Goal: Browse casually: Explore the website without a specific task or goal

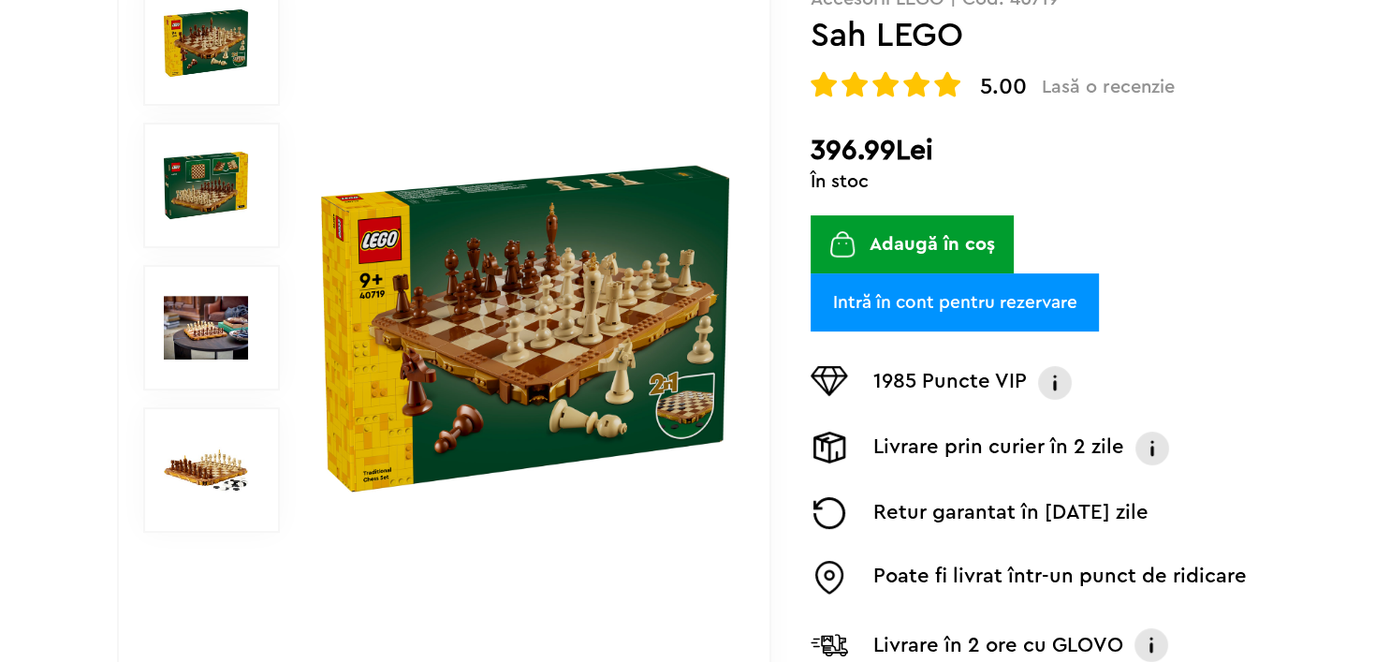
scroll to position [374, 0]
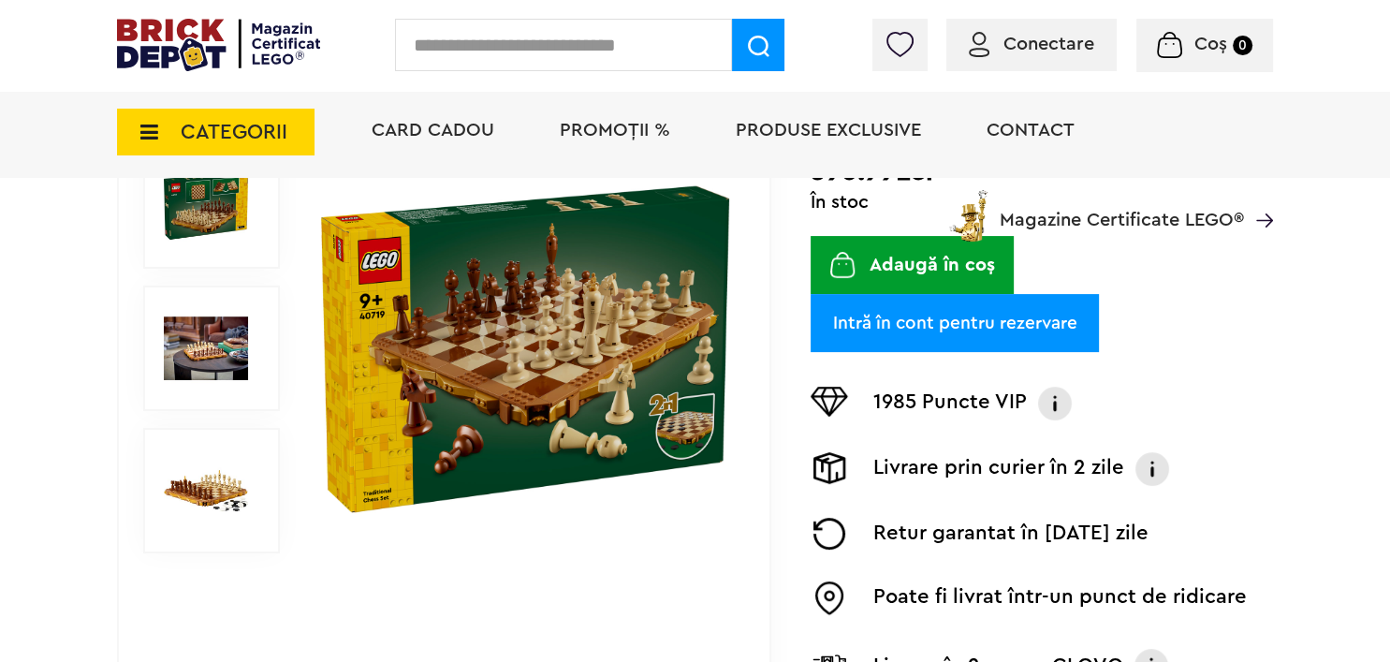
click at [231, 329] on img at bounding box center [206, 348] width 84 height 84
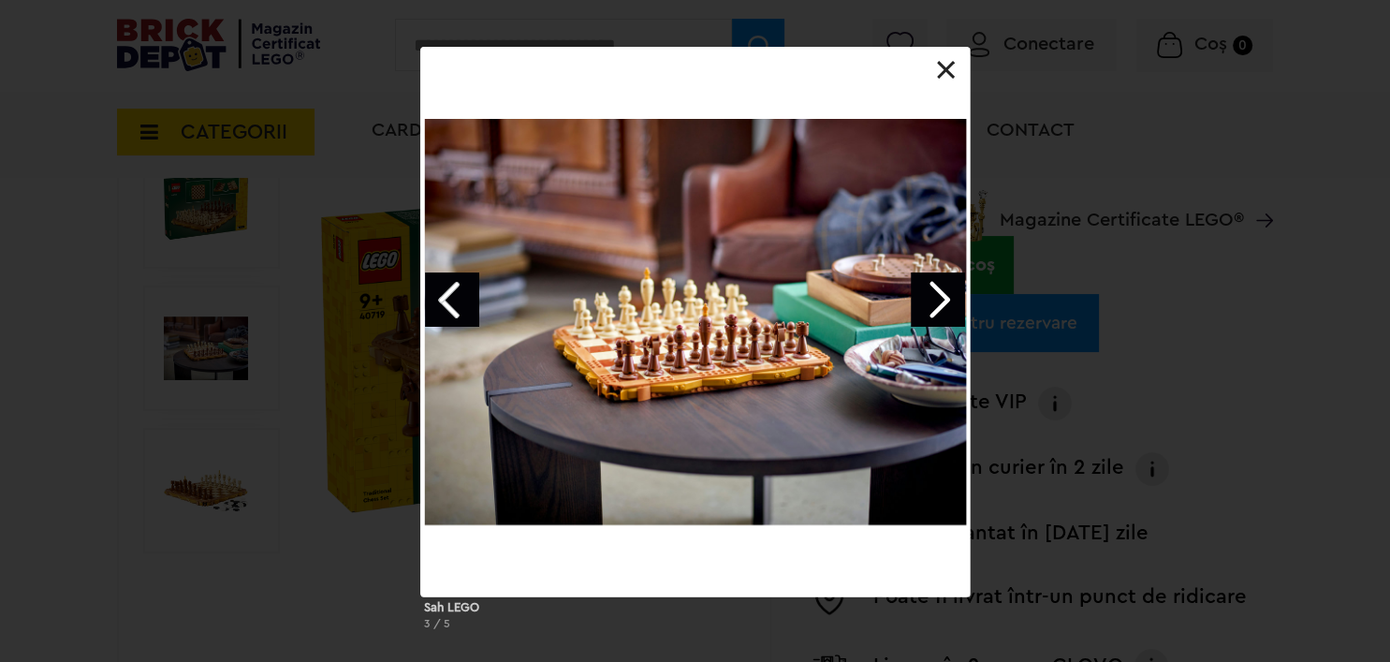
click at [953, 295] on link "Next image" at bounding box center [938, 299] width 54 height 54
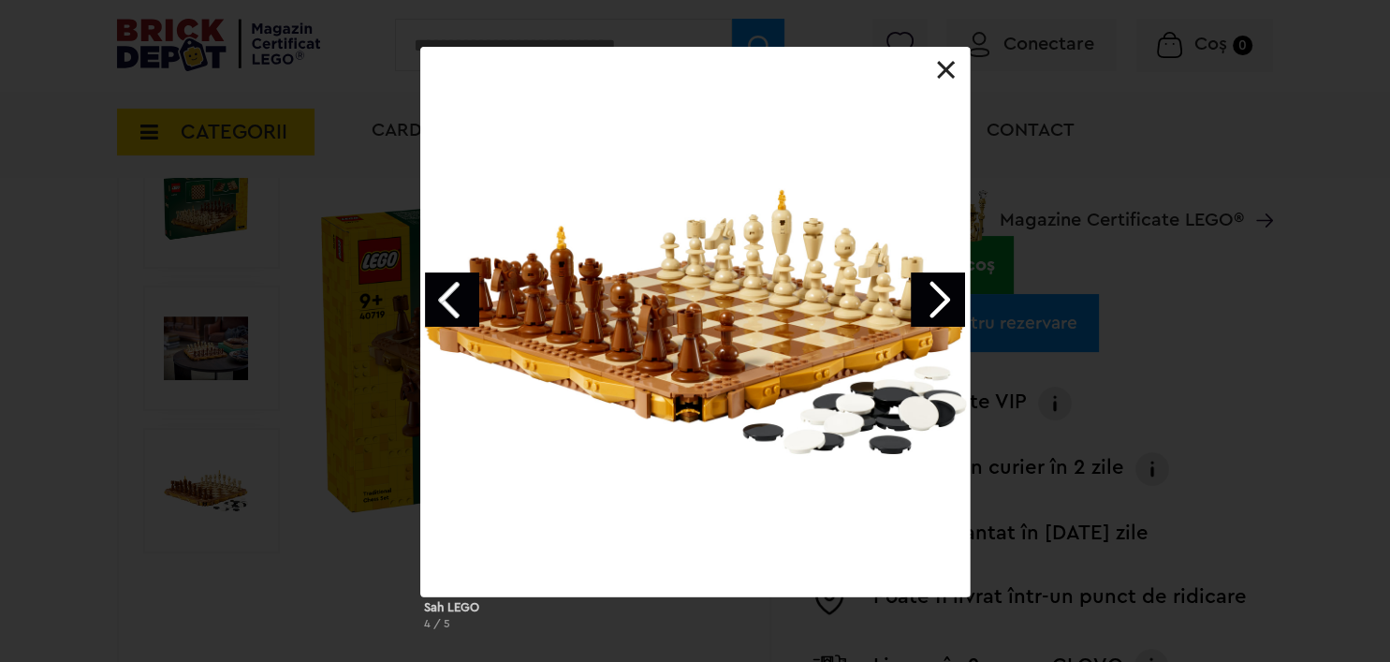
click at [943, 291] on link "Next image" at bounding box center [938, 299] width 54 height 54
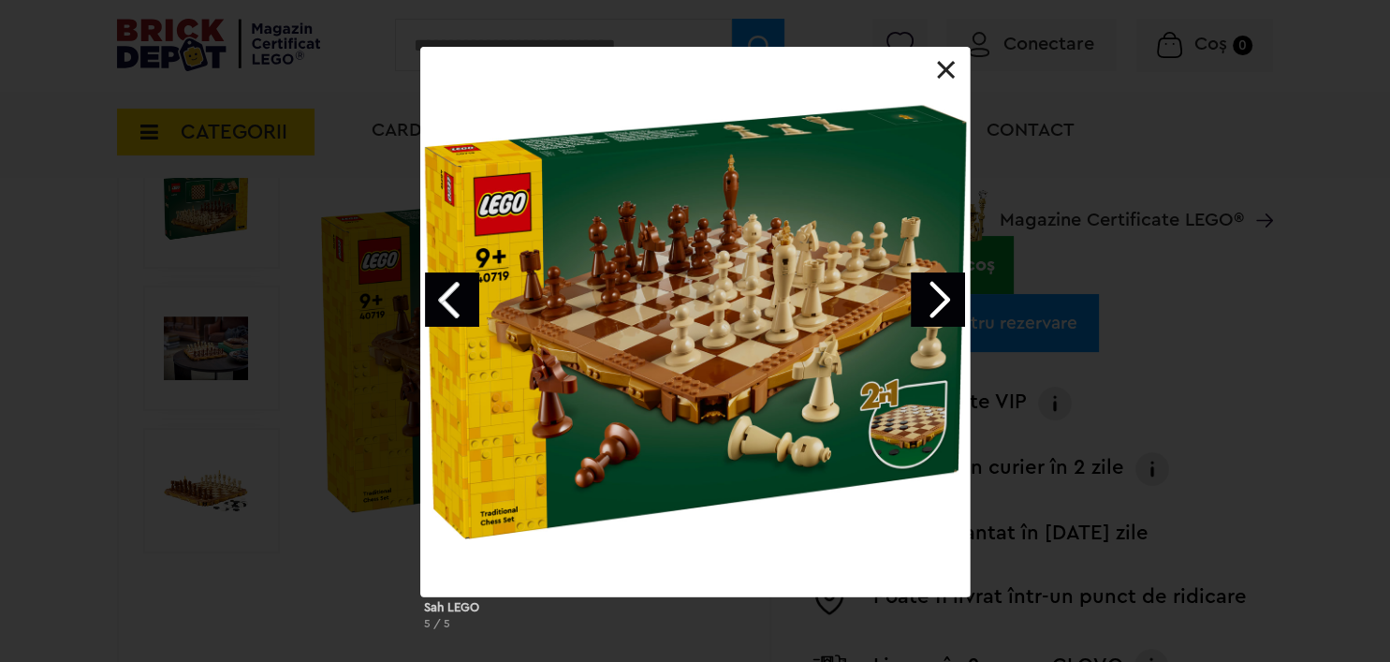
click at [941, 288] on link "Next image" at bounding box center [938, 299] width 54 height 54
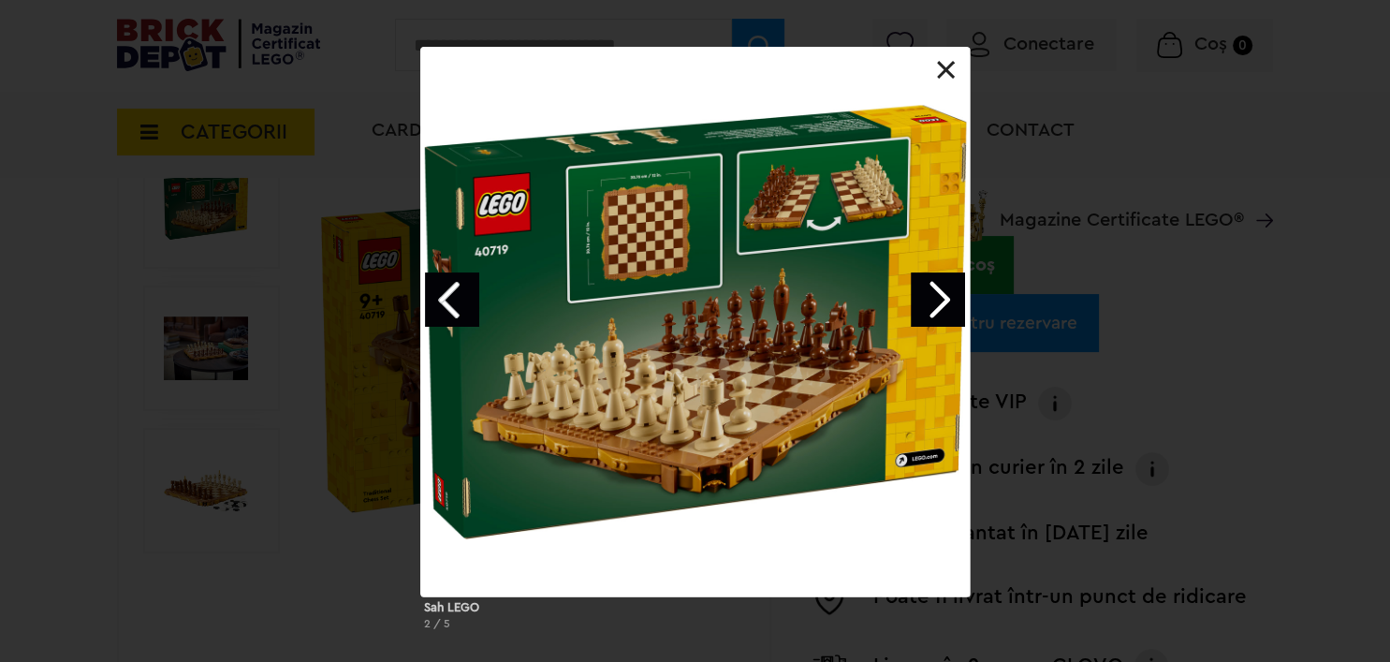
click at [938, 286] on link "Next image" at bounding box center [938, 299] width 54 height 54
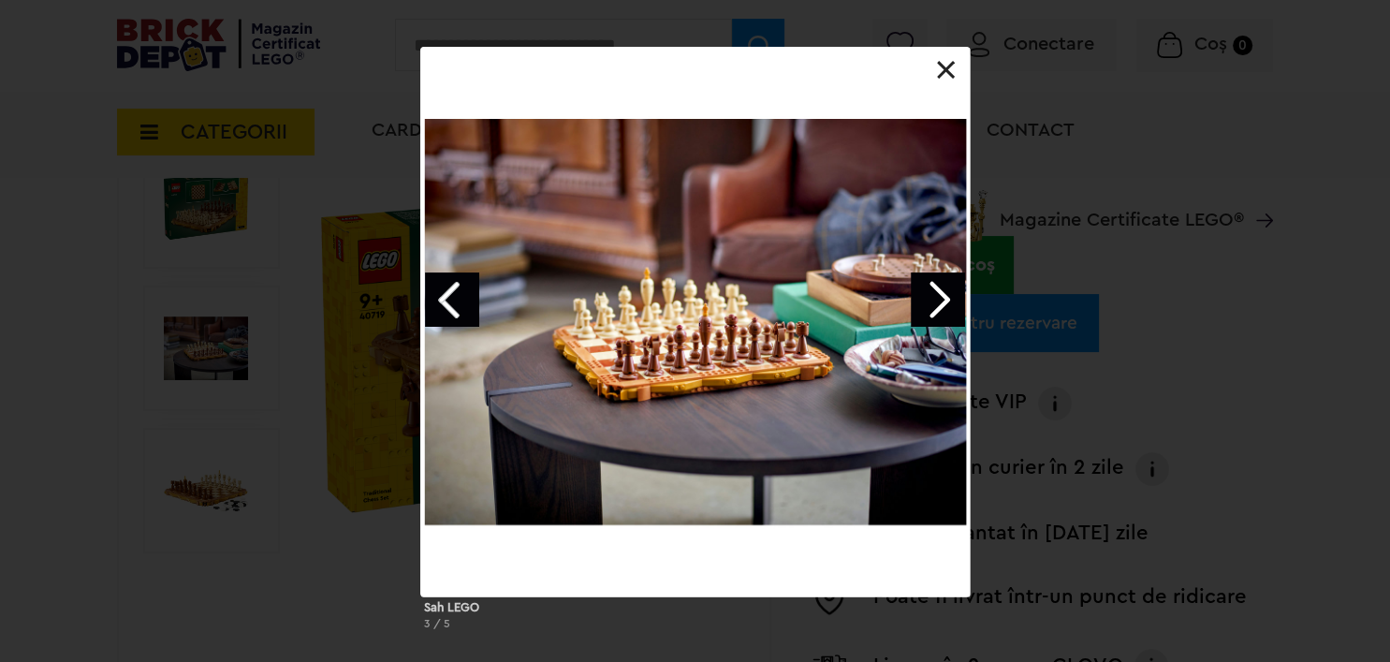
click at [949, 58] on div at bounding box center [694, 321] width 549 height 549
click at [950, 47] on div at bounding box center [694, 47] width 549 height 0
click at [950, 59] on div at bounding box center [694, 321] width 549 height 549
click at [937, 71] on link at bounding box center [946, 70] width 19 height 19
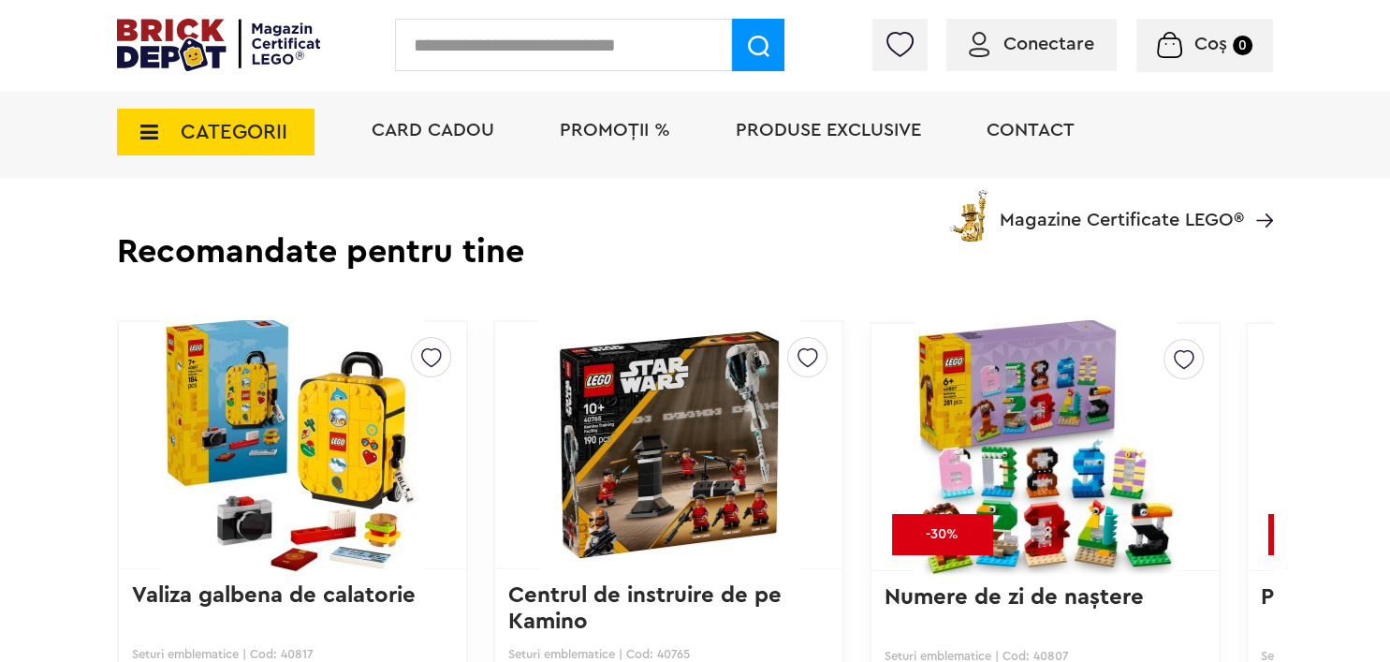
scroll to position [1778, 0]
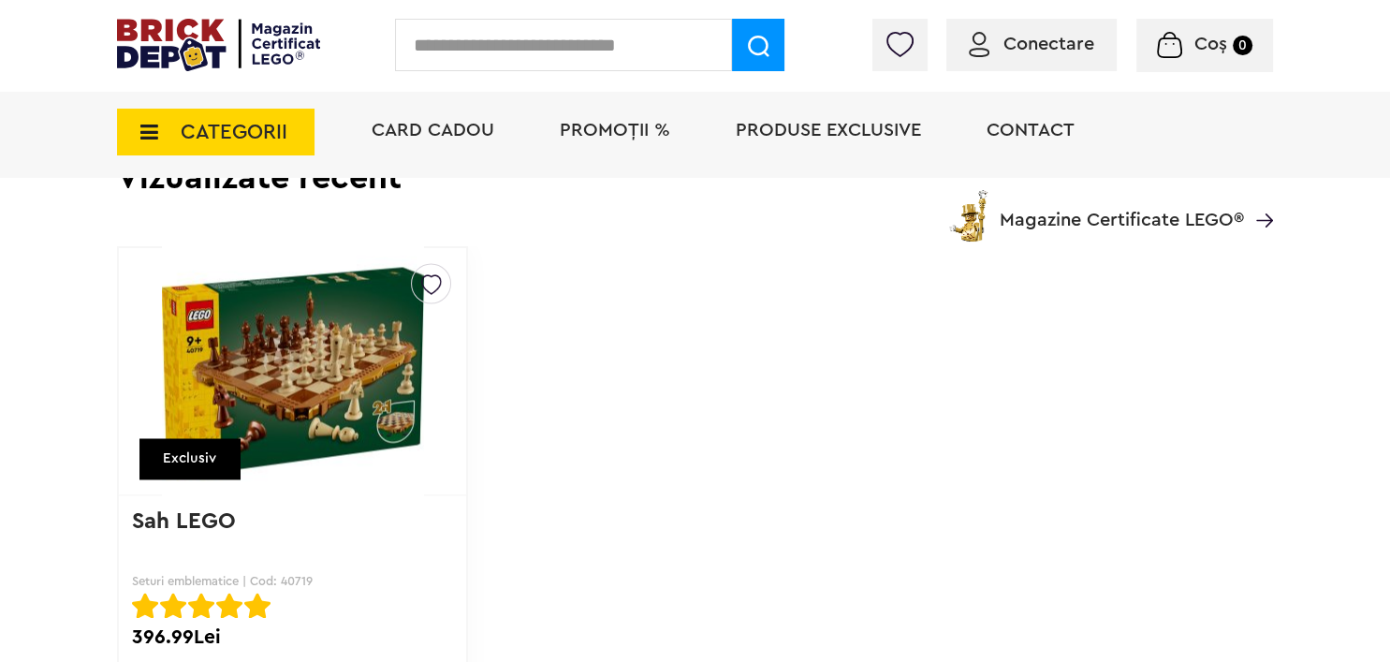
scroll to position [2808, 0]
